Goal: Download file/media

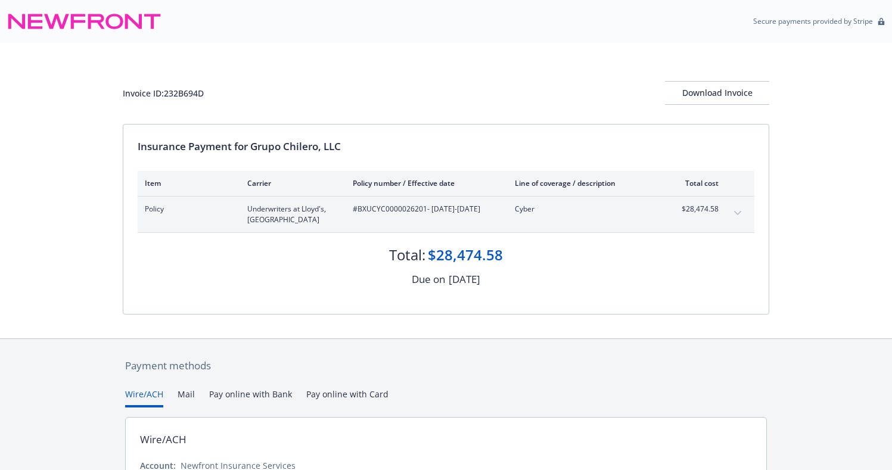
click at [733, 213] on button "expand content" at bounding box center [737, 213] width 19 height 19
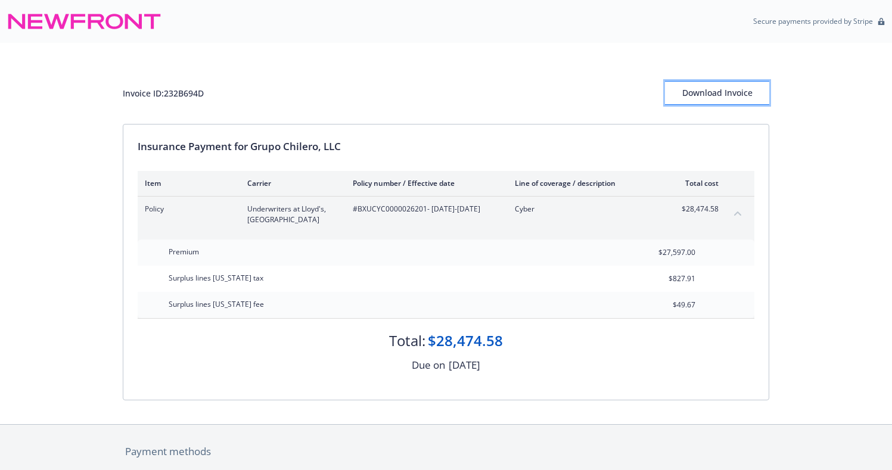
click at [714, 87] on div "Download Invoice" at bounding box center [717, 93] width 104 height 23
